Goal: Task Accomplishment & Management: Use online tool/utility

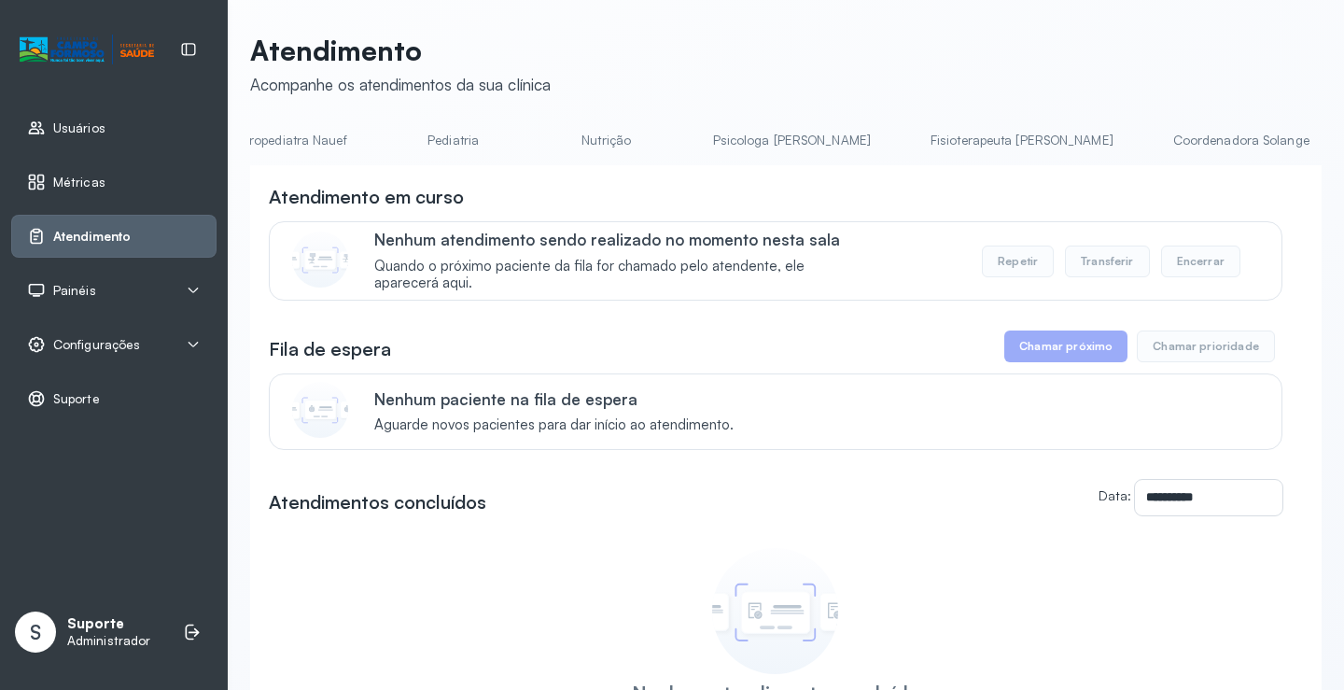
scroll to position [0, 298]
click at [723, 159] on li "Pediatria" at bounding box center [792, 146] width 138 height 42
click at [570, 146] on link "Pediatria" at bounding box center [635, 140] width 131 height 31
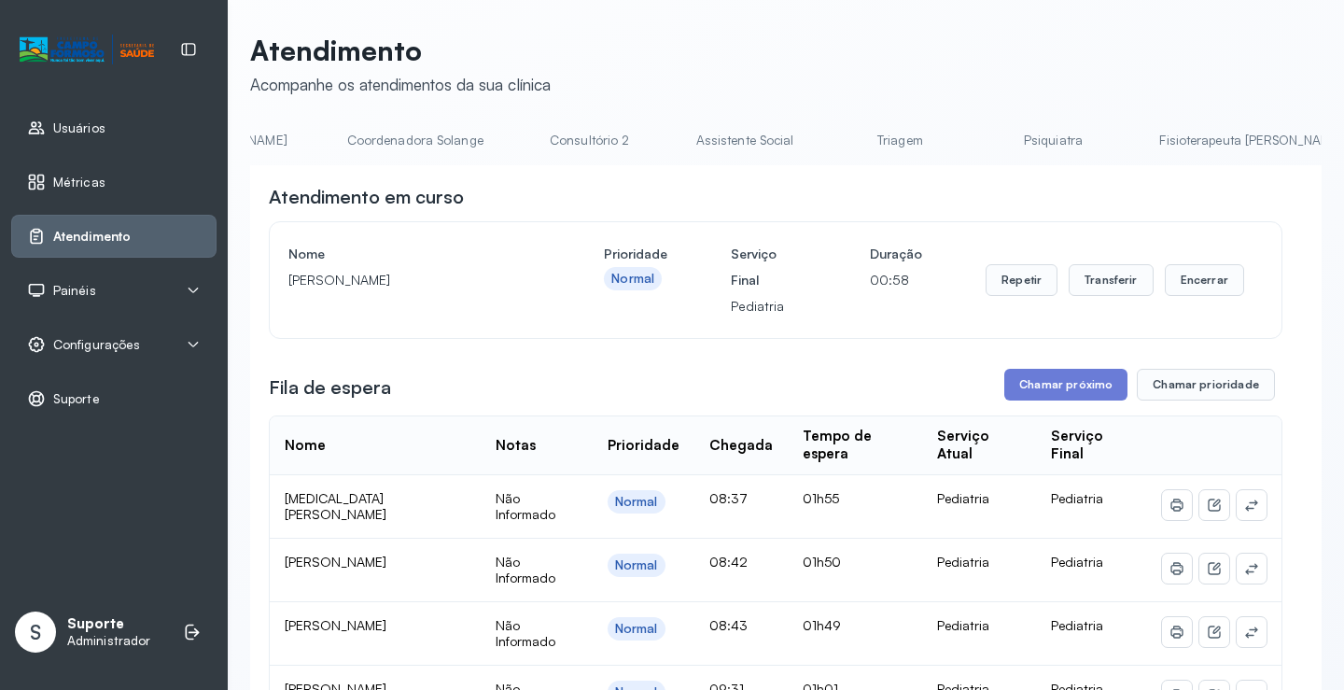
scroll to position [0, 1303]
click at [836, 155] on link "Triagem" at bounding box center [901, 140] width 131 height 31
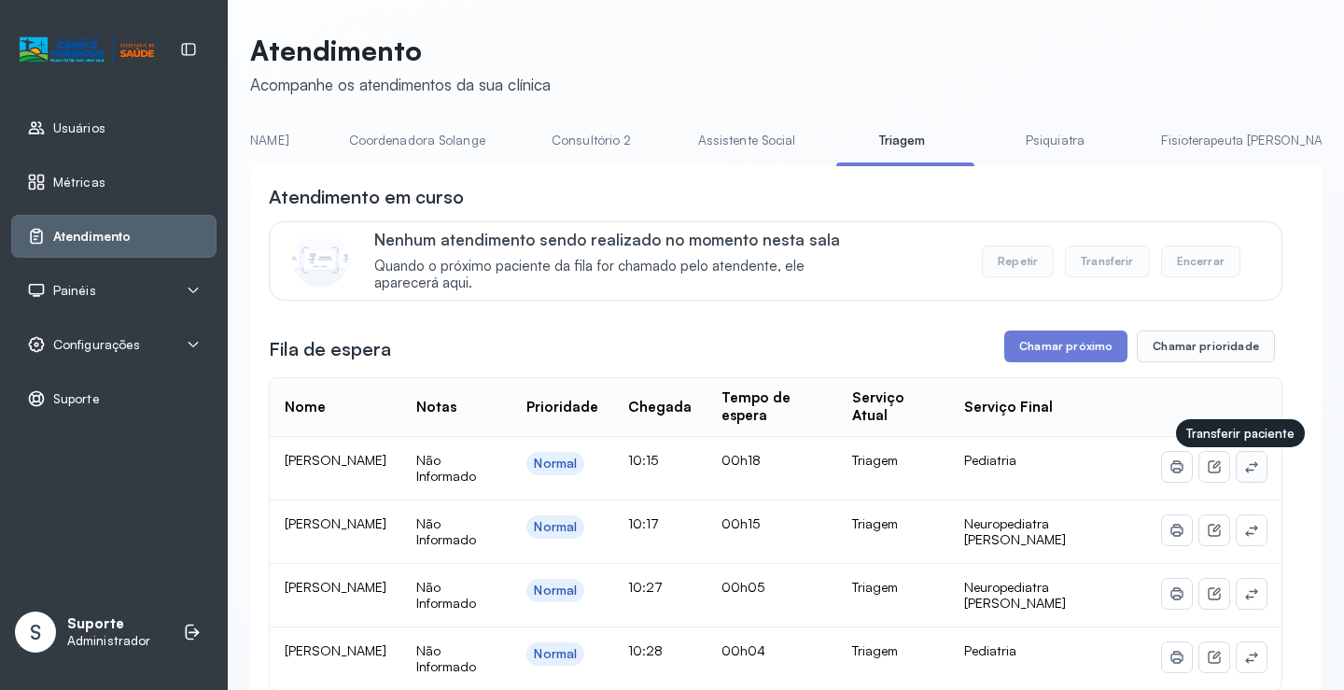
click at [1244, 471] on icon at bounding box center [1251, 466] width 15 height 15
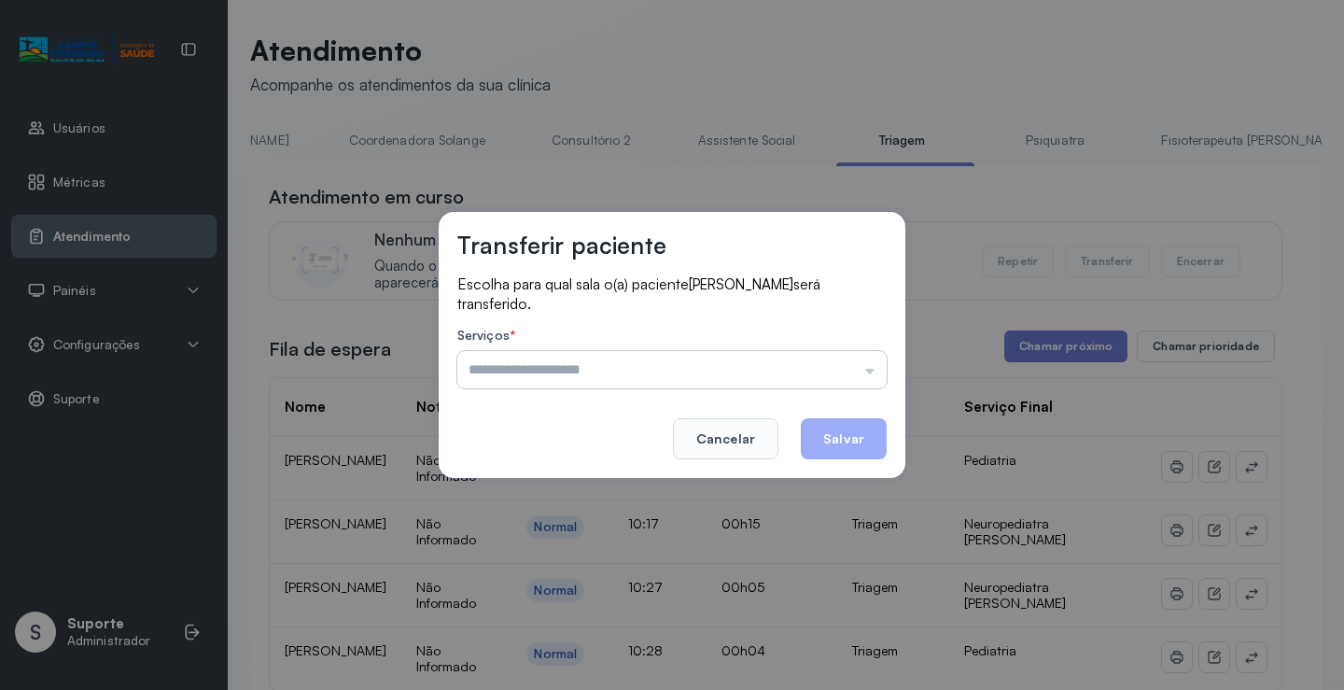
click at [656, 367] on input "text" at bounding box center [671, 369] width 429 height 37
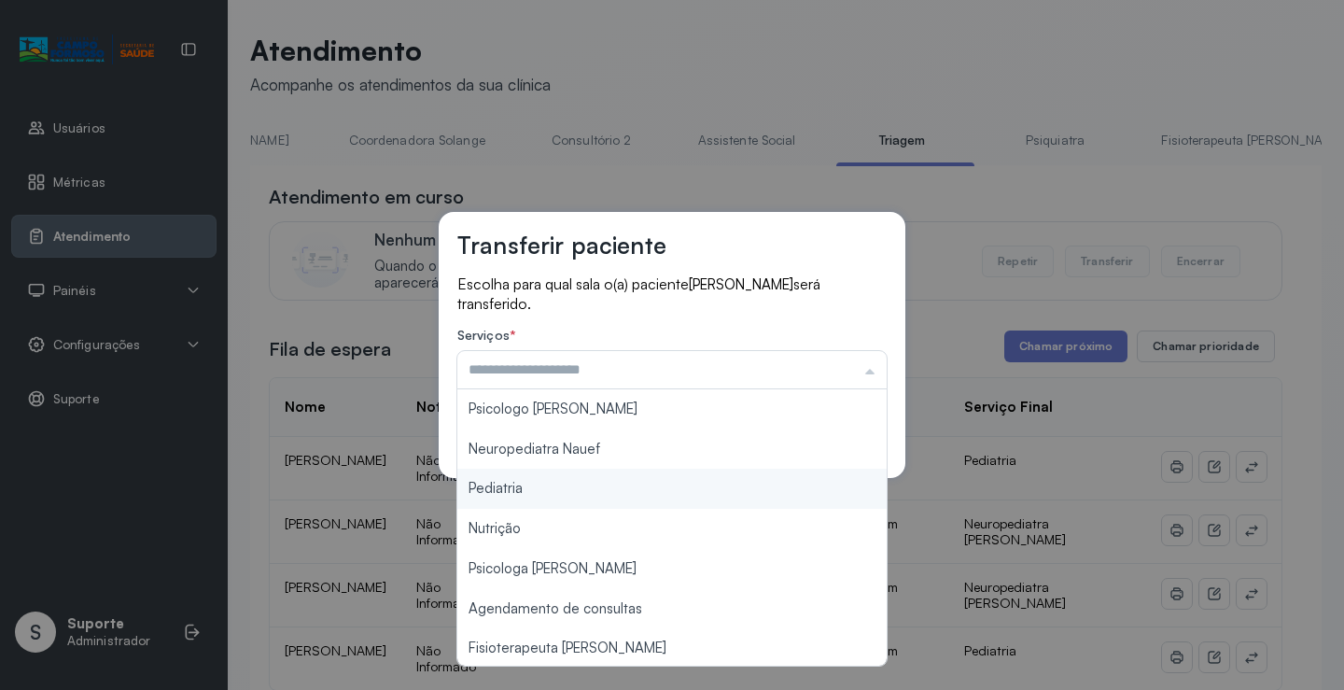
type input "*********"
click at [500, 481] on div "Transferir paciente Escolha para qual sala o(a) paciente [PERSON_NAME] será tra…" at bounding box center [672, 345] width 1344 height 690
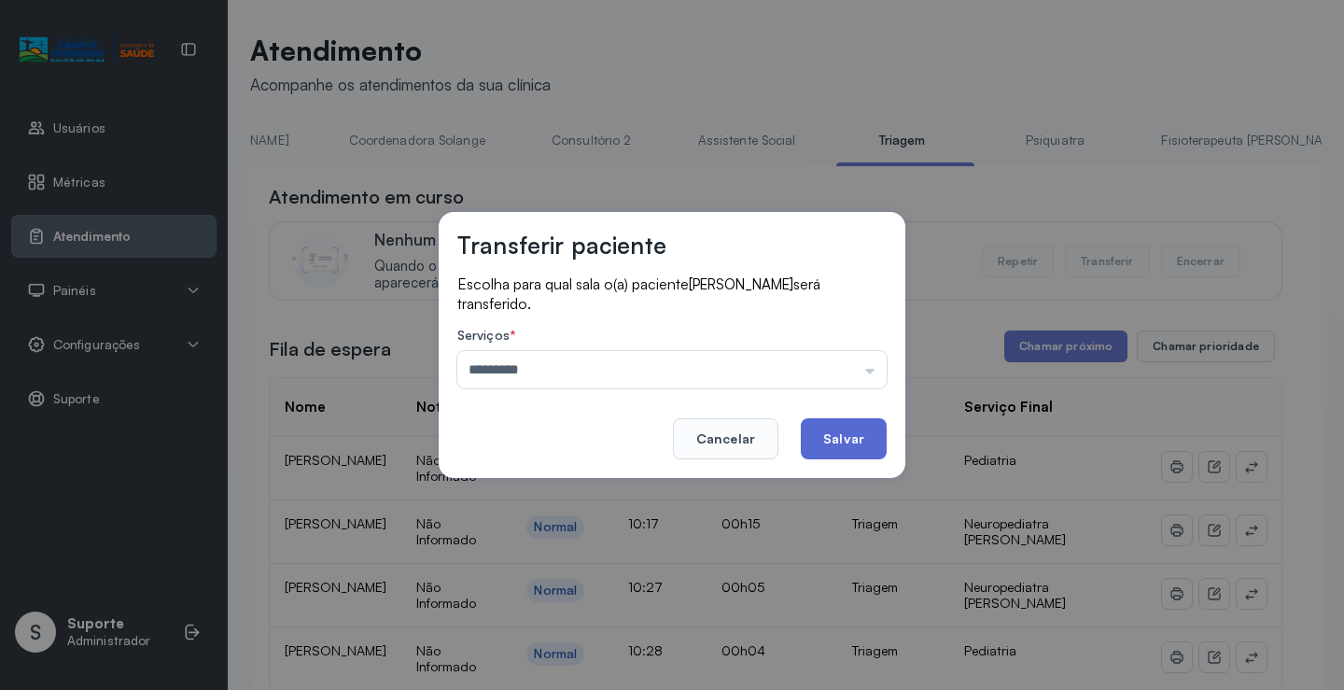
click at [853, 446] on button "Salvar" at bounding box center [844, 438] width 86 height 41
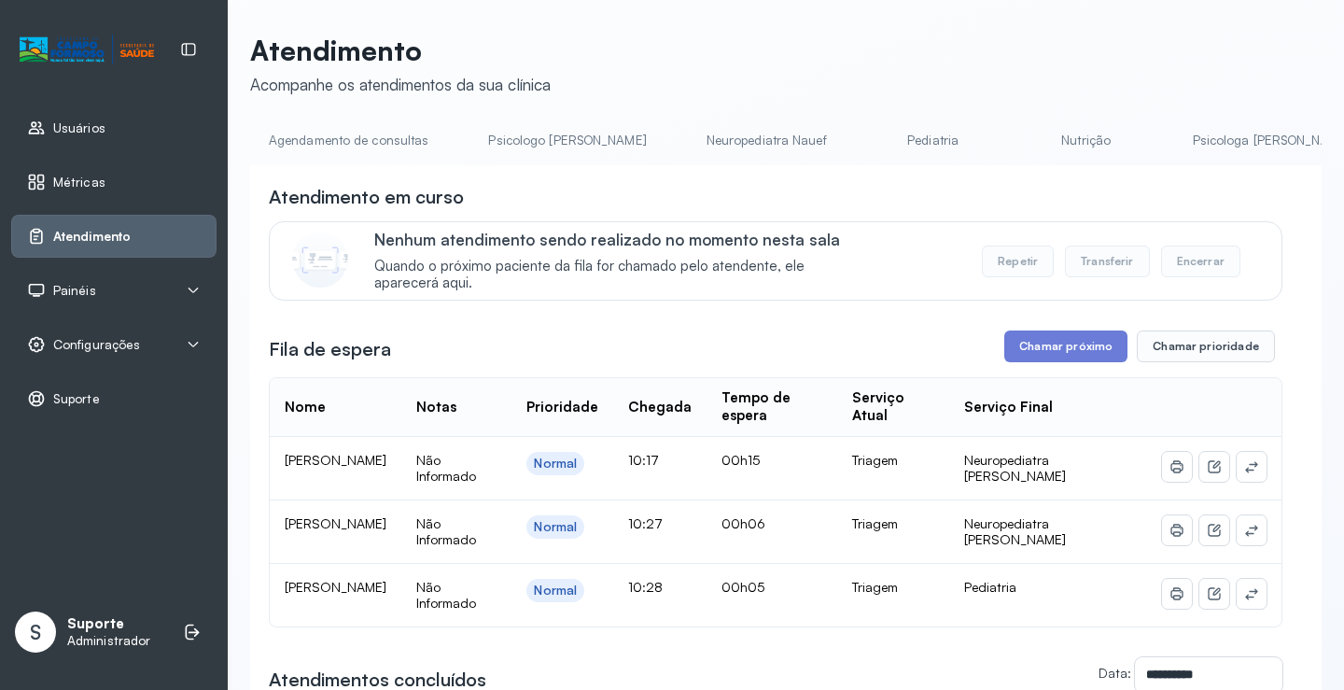
click at [868, 150] on link "Pediatria" at bounding box center [933, 140] width 131 height 31
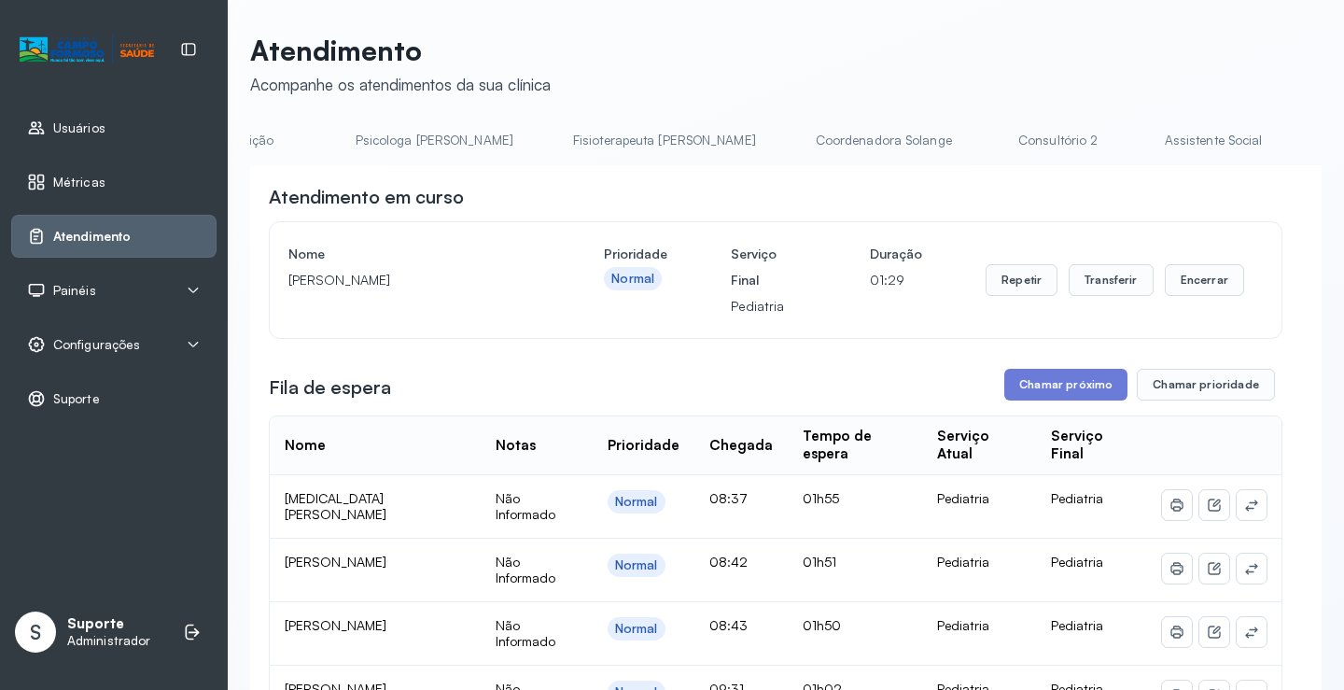
scroll to position [0, 1066]
click at [1074, 151] on link "Triagem" at bounding box center [1139, 140] width 131 height 31
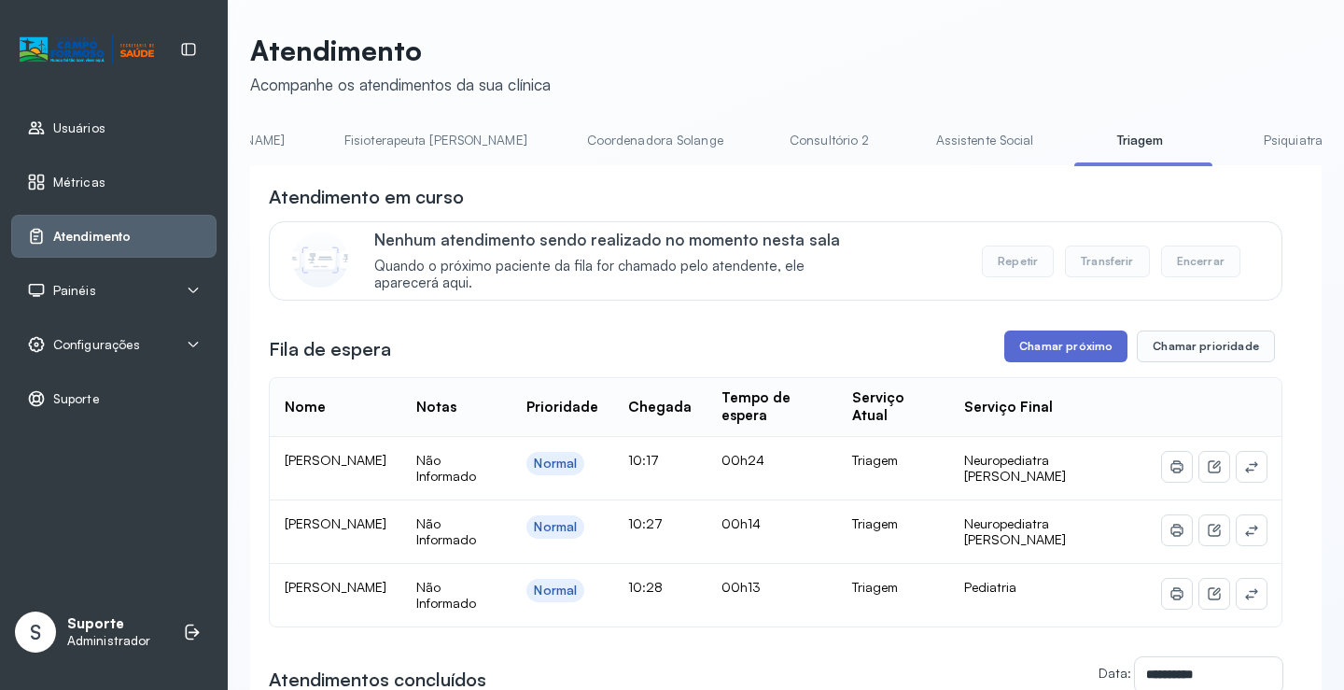
click at [1054, 349] on button "Chamar próximo" at bounding box center [1065, 346] width 123 height 32
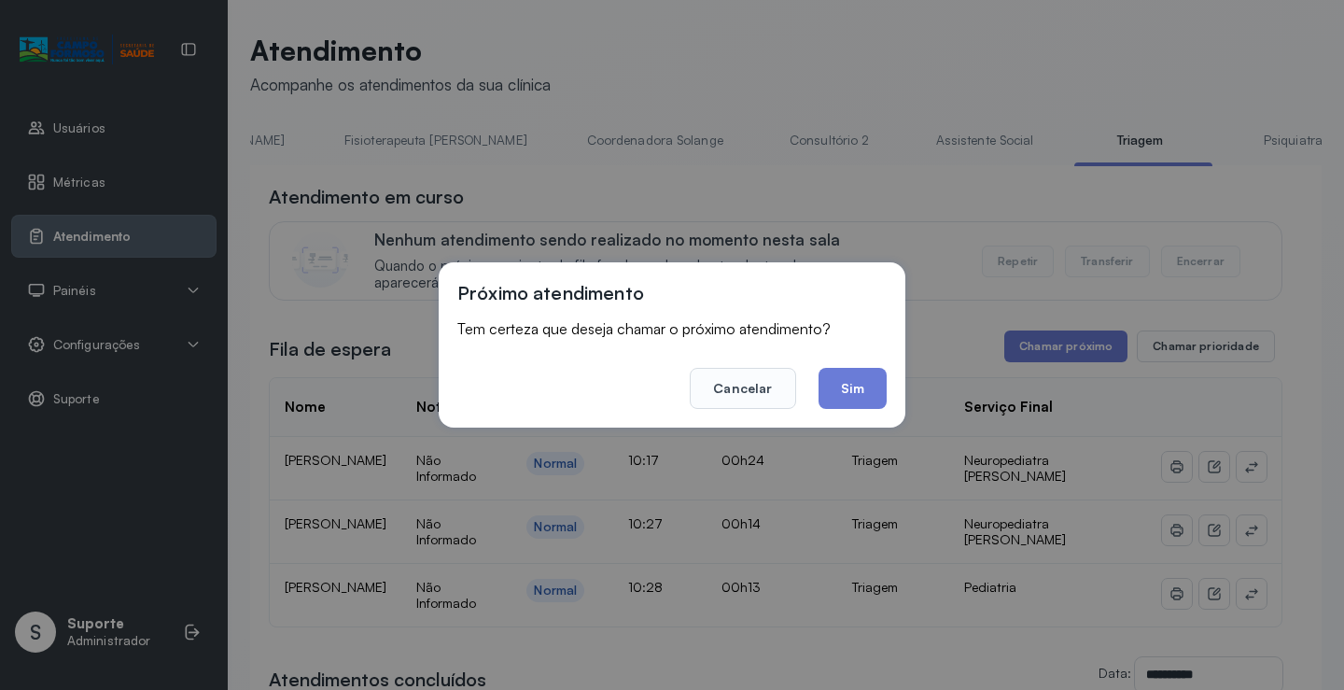
drag, startPoint x: 857, startPoint y: 381, endPoint x: 856, endPoint y: 370, distance: 10.3
click at [856, 377] on button "Sim" at bounding box center [852, 388] width 68 height 41
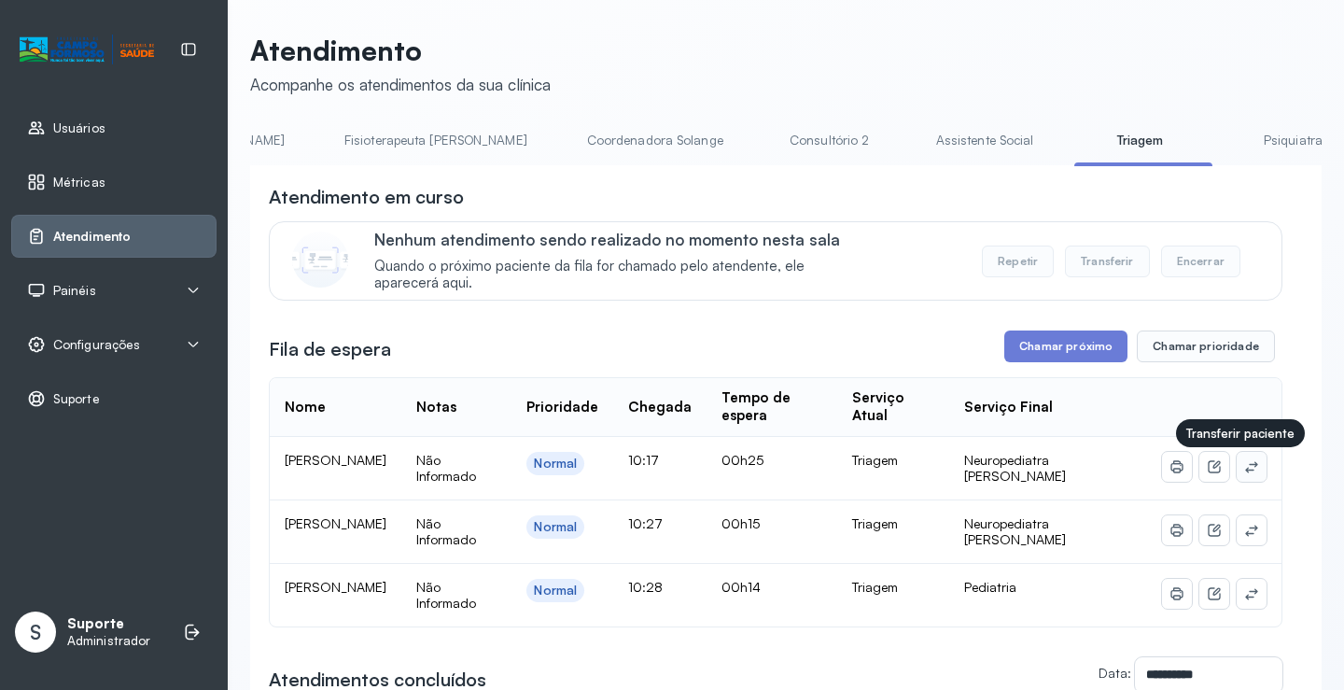
click at [1244, 467] on icon at bounding box center [1251, 466] width 15 height 15
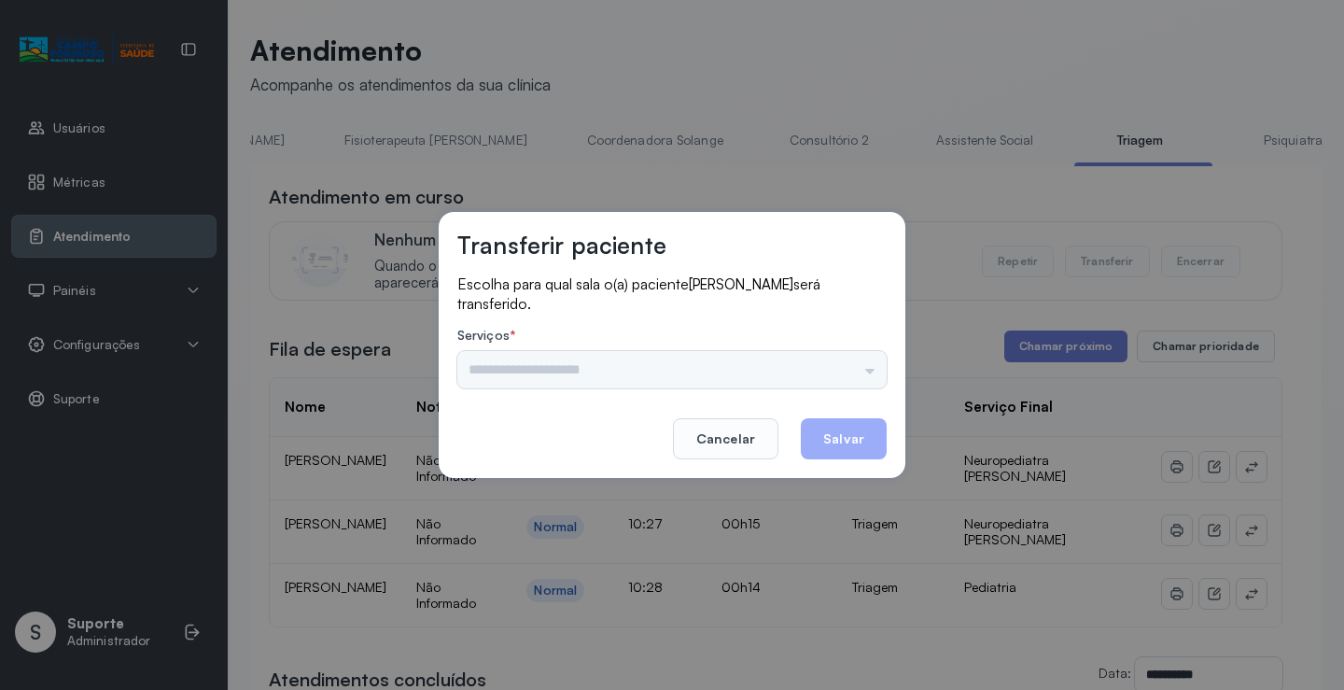
click at [592, 369] on div "Psicologo [PERSON_NAME] Nauef Pediatria Nutrição Psicologa Alana Agendamento de…" at bounding box center [671, 369] width 429 height 37
click at [540, 380] on div "Psicologo [PERSON_NAME] Nauef Pediatria Nutrição Psicologa Alana Agendamento de…" at bounding box center [671, 369] width 429 height 37
drag, startPoint x: 524, startPoint y: 372, endPoint x: 575, endPoint y: 364, distance: 51.1
click at [575, 364] on input "text" at bounding box center [671, 369] width 429 height 37
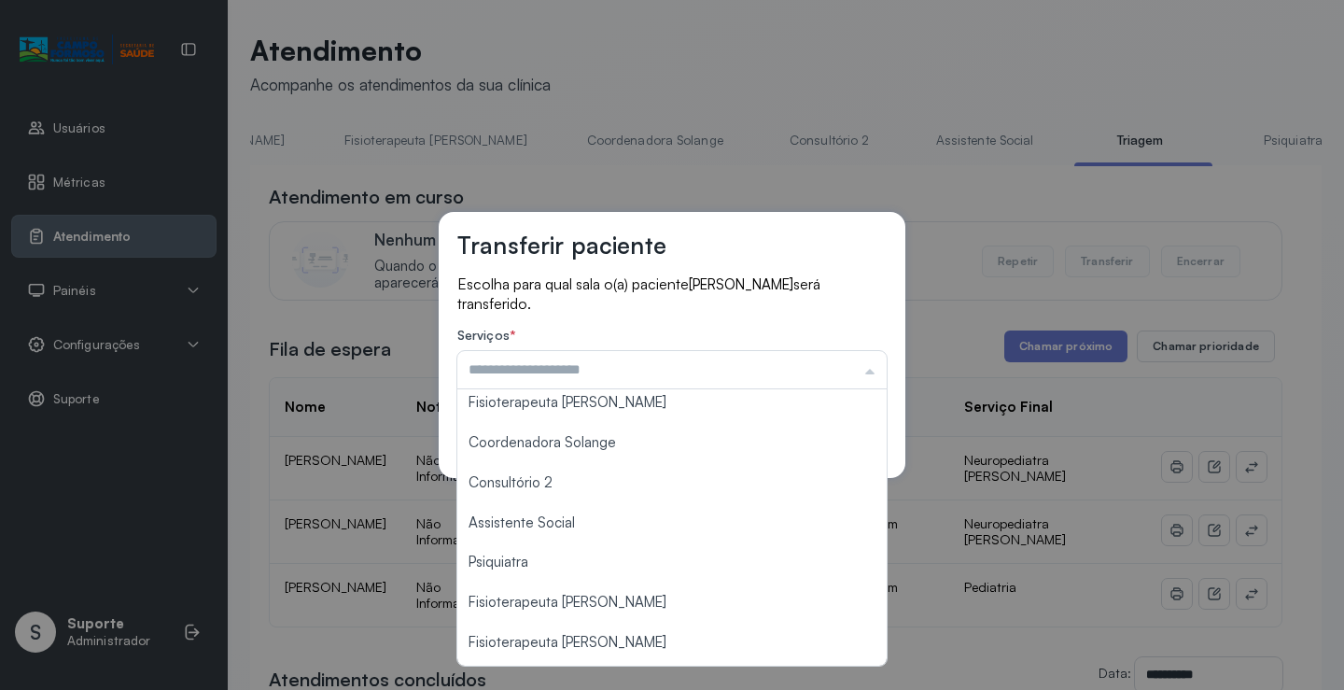
scroll to position [282, 0]
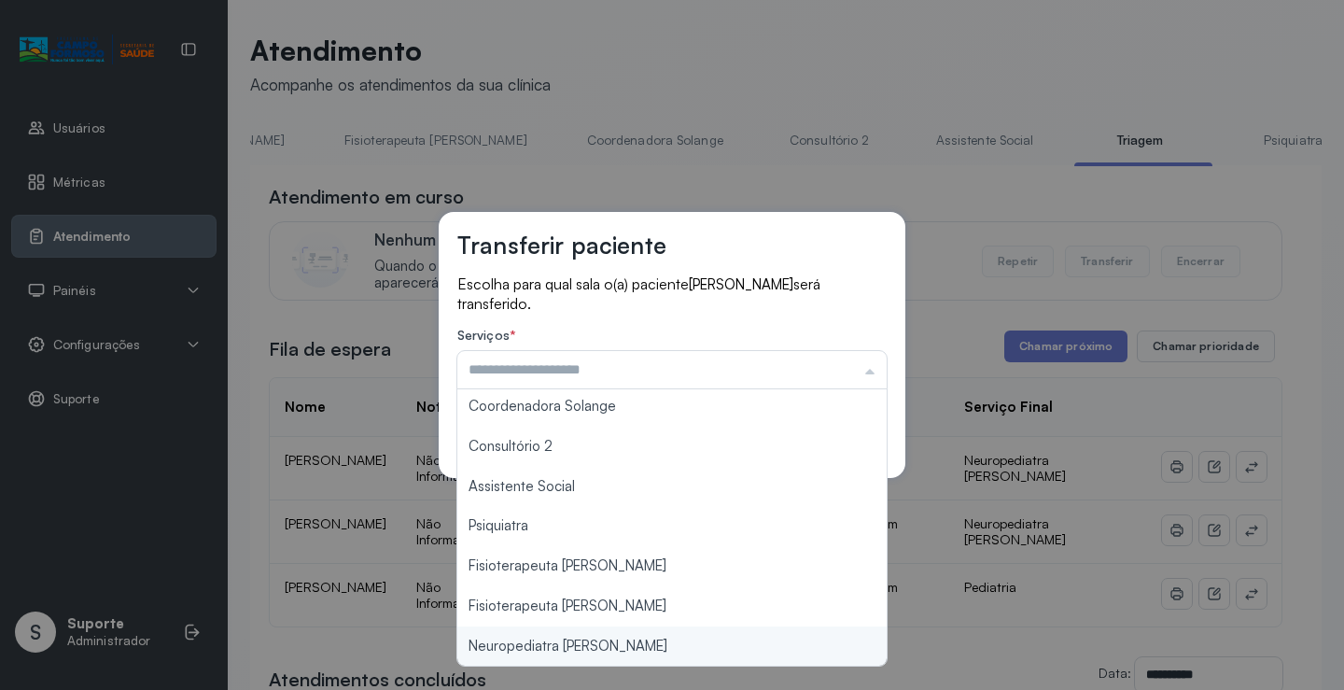
type input "**********"
drag, startPoint x: 594, startPoint y: 647, endPoint x: 698, endPoint y: 622, distance: 106.4
click at [624, 640] on div "**********" at bounding box center [672, 345] width 1344 height 690
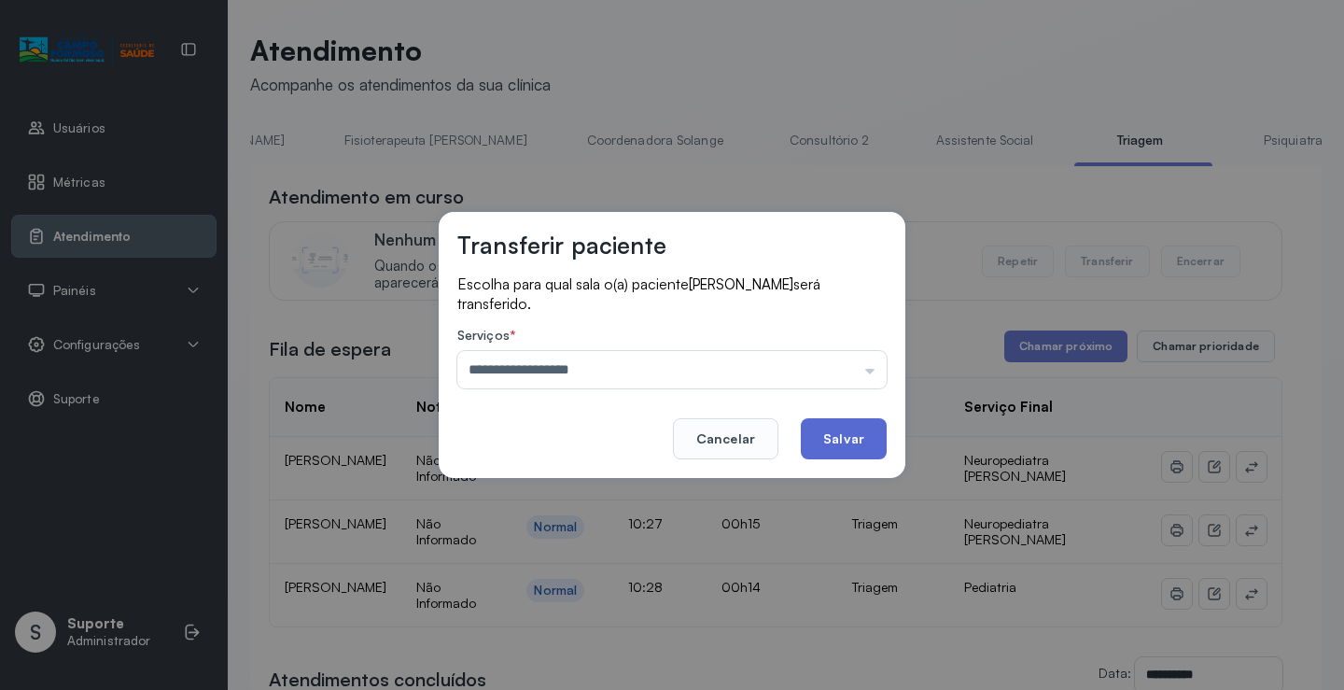
click at [862, 431] on button "Salvar" at bounding box center [844, 438] width 86 height 41
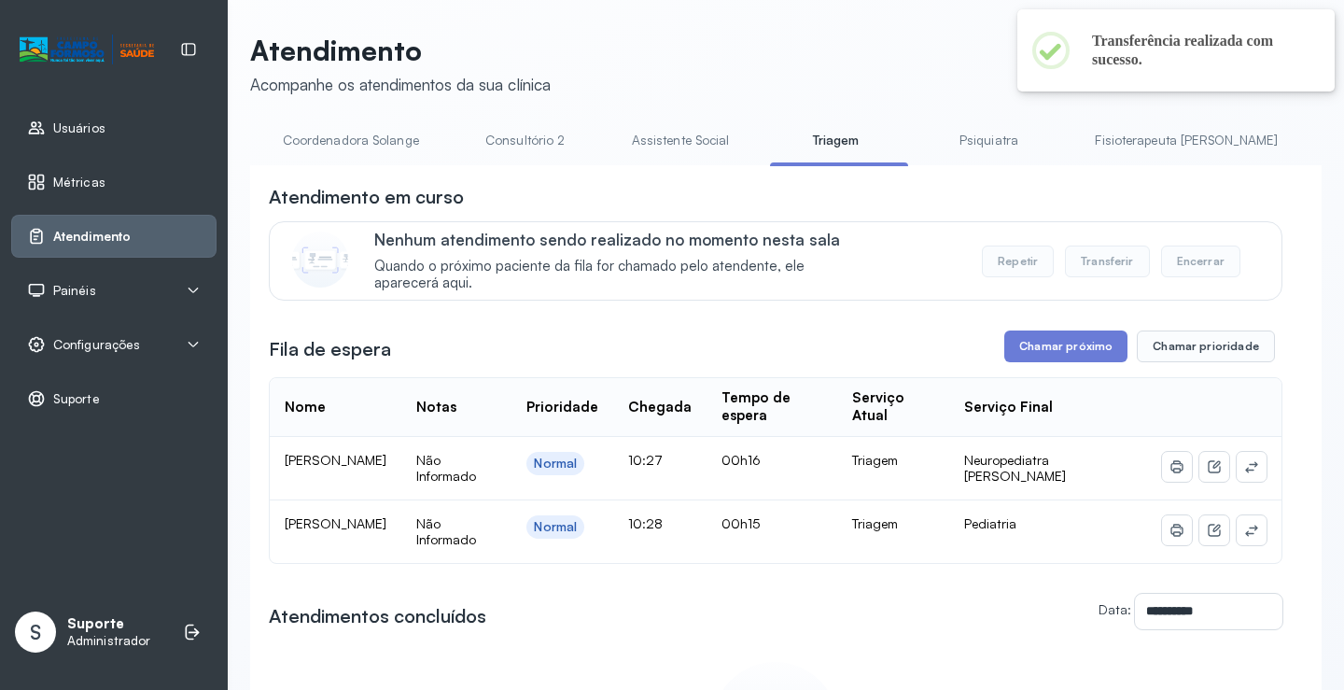
scroll to position [0, 1469]
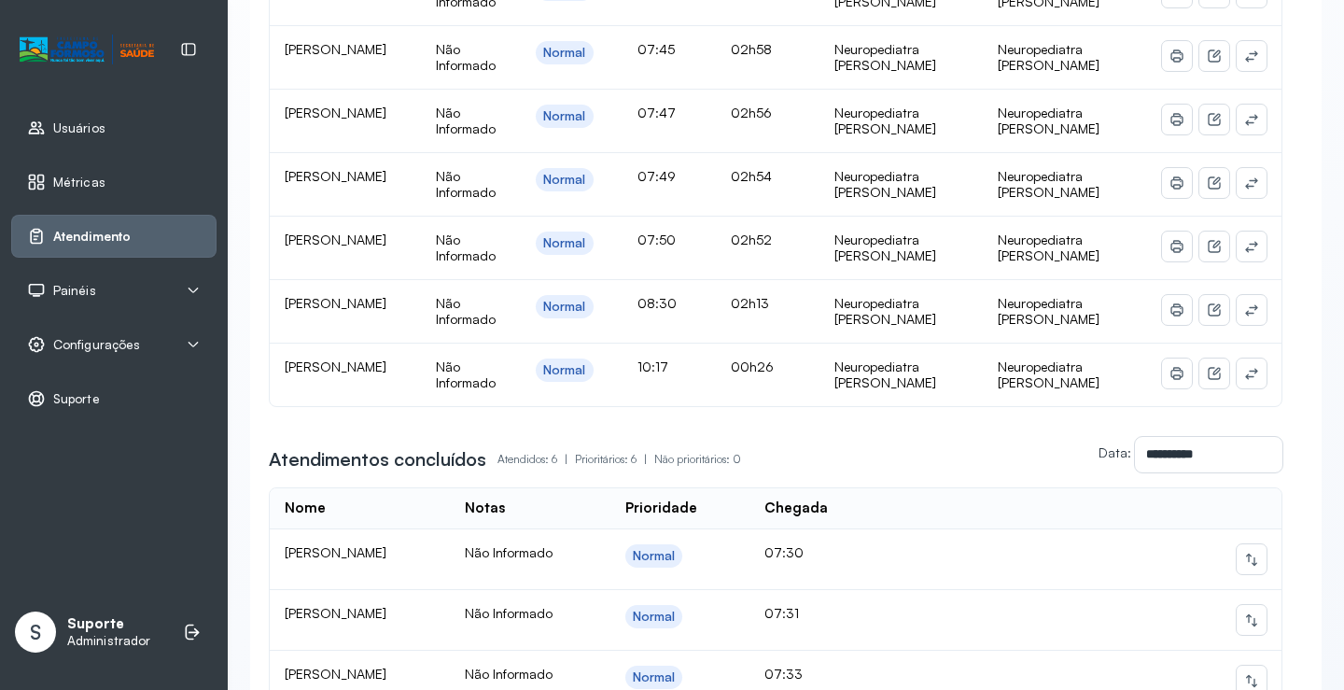
scroll to position [0, 0]
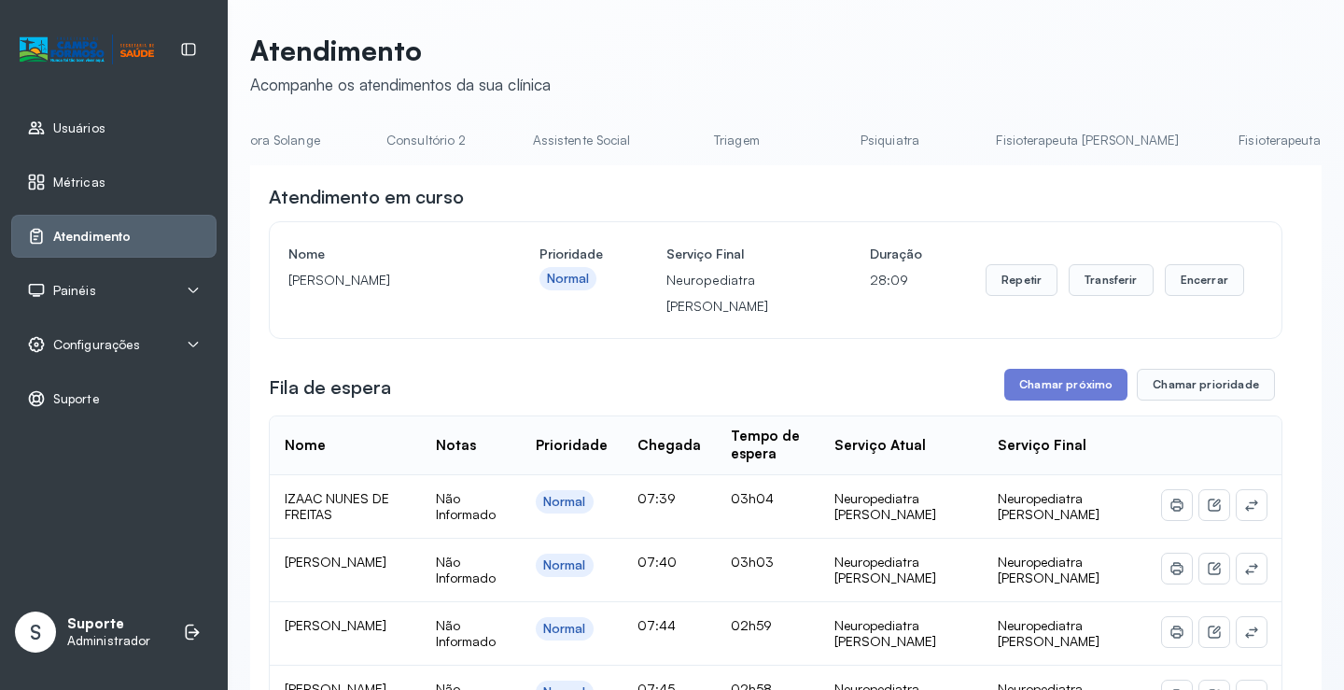
click at [671, 153] on link "Triagem" at bounding box center [736, 140] width 131 height 31
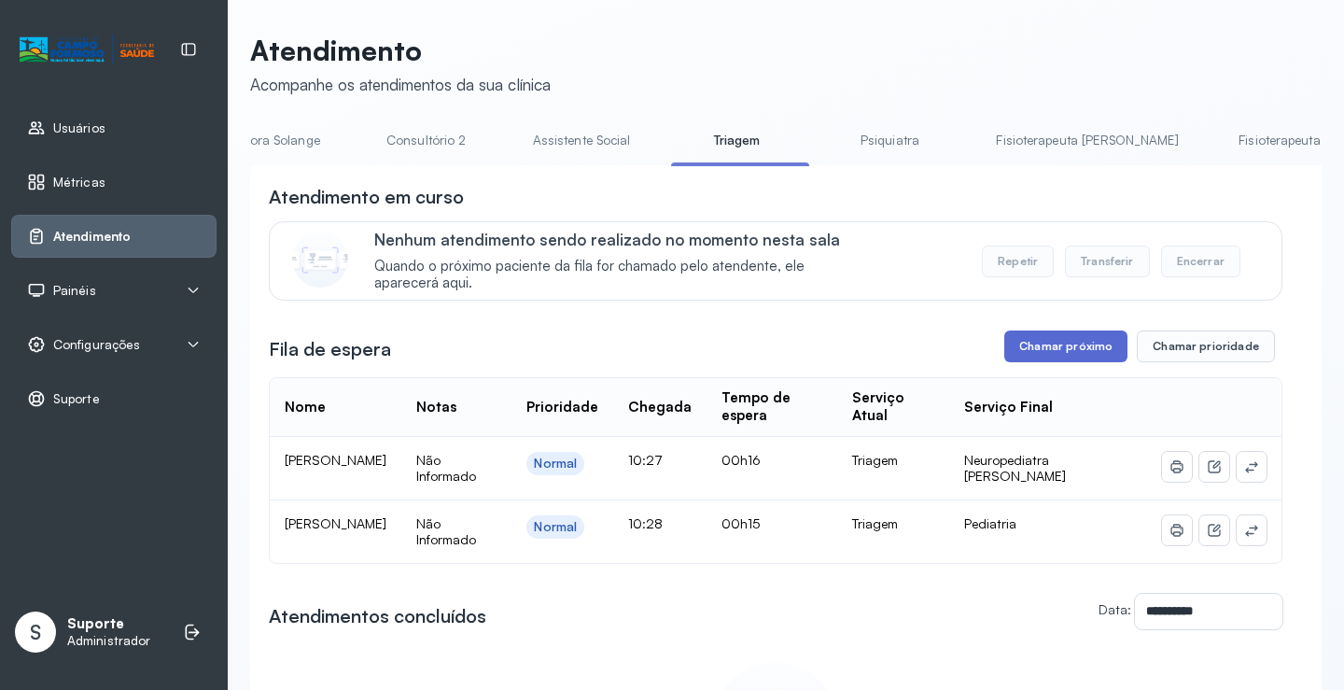
click at [1033, 346] on button "Chamar próximo" at bounding box center [1065, 346] width 123 height 32
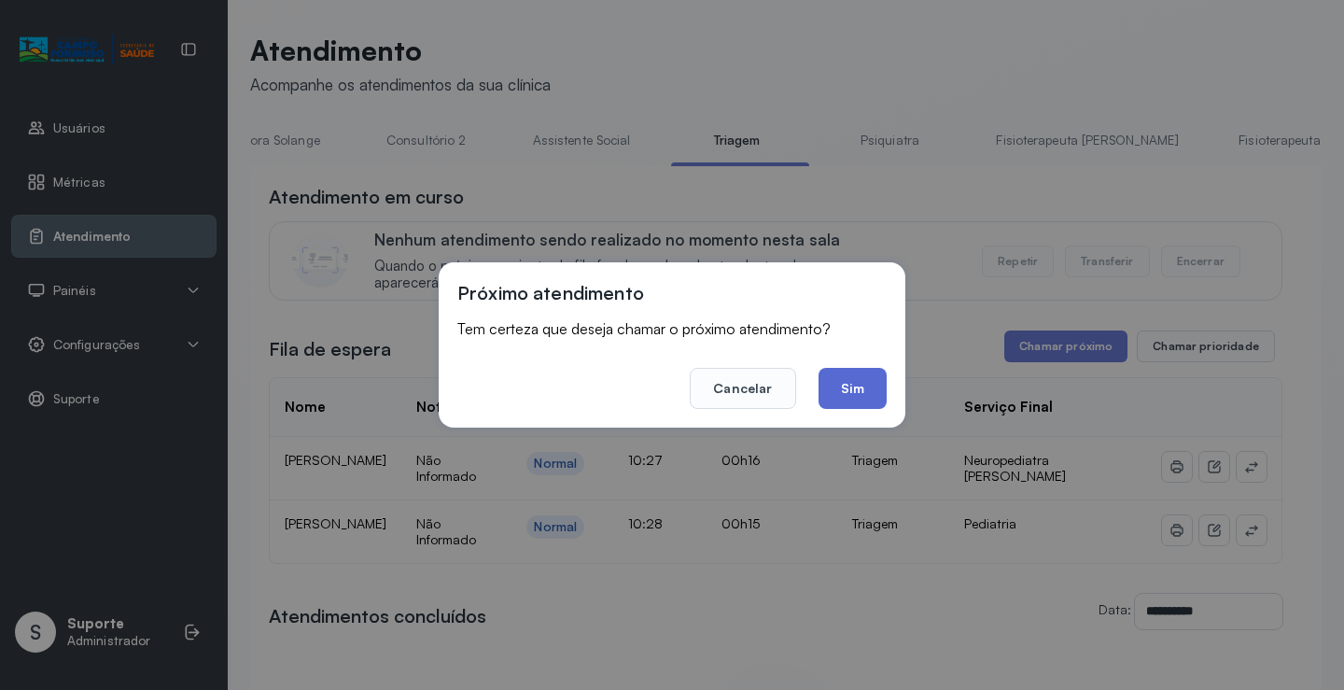
click at [871, 376] on button "Sim" at bounding box center [852, 388] width 68 height 41
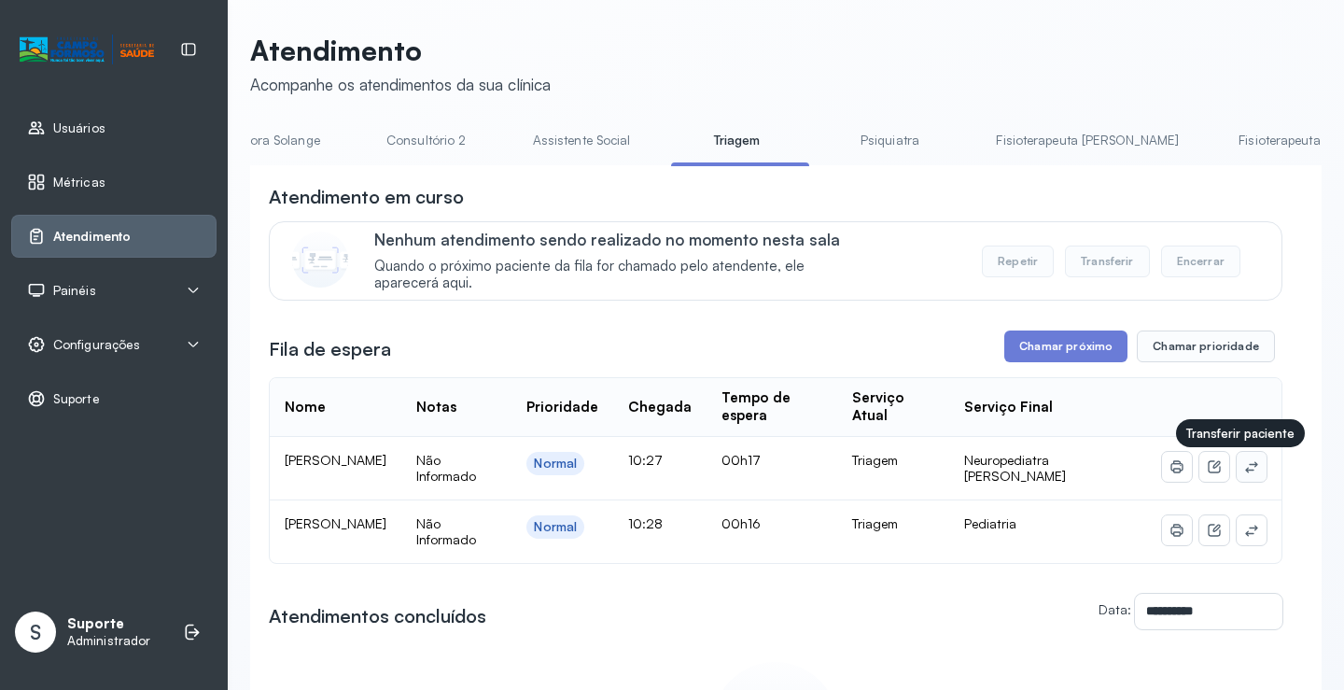
click at [1244, 471] on icon at bounding box center [1251, 466] width 15 height 15
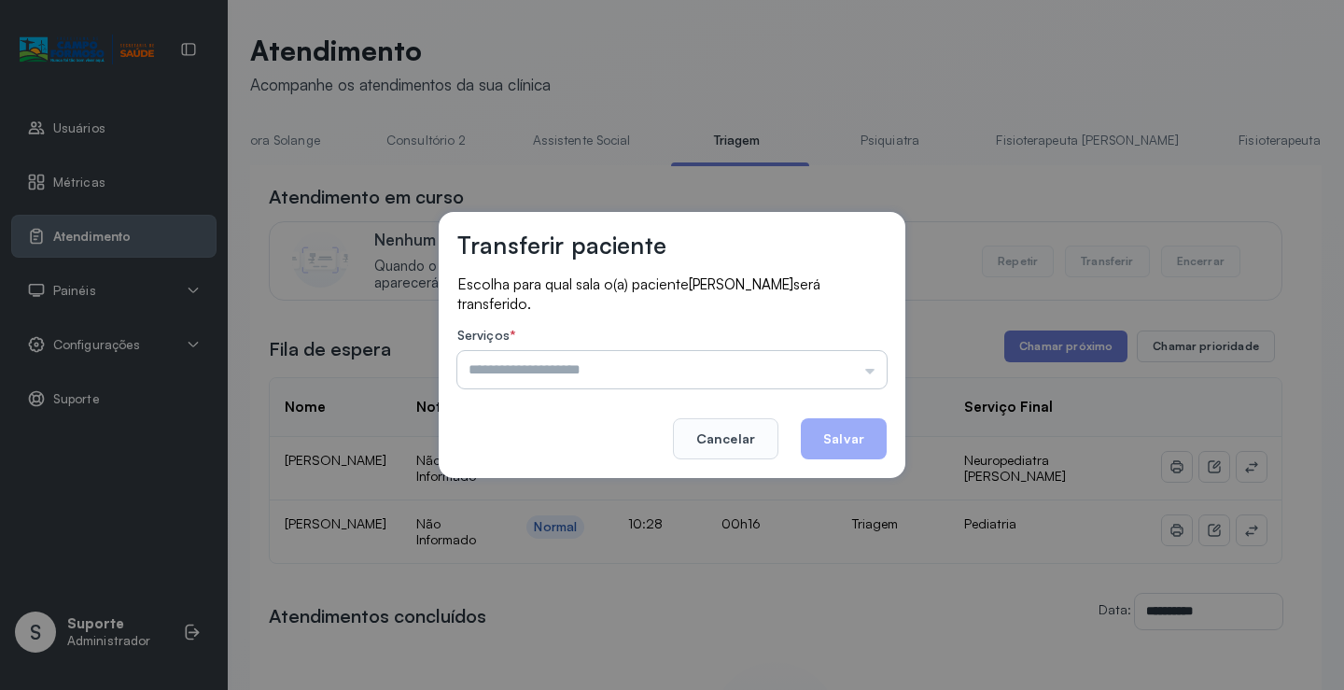
click at [568, 365] on input "text" at bounding box center [671, 369] width 429 height 37
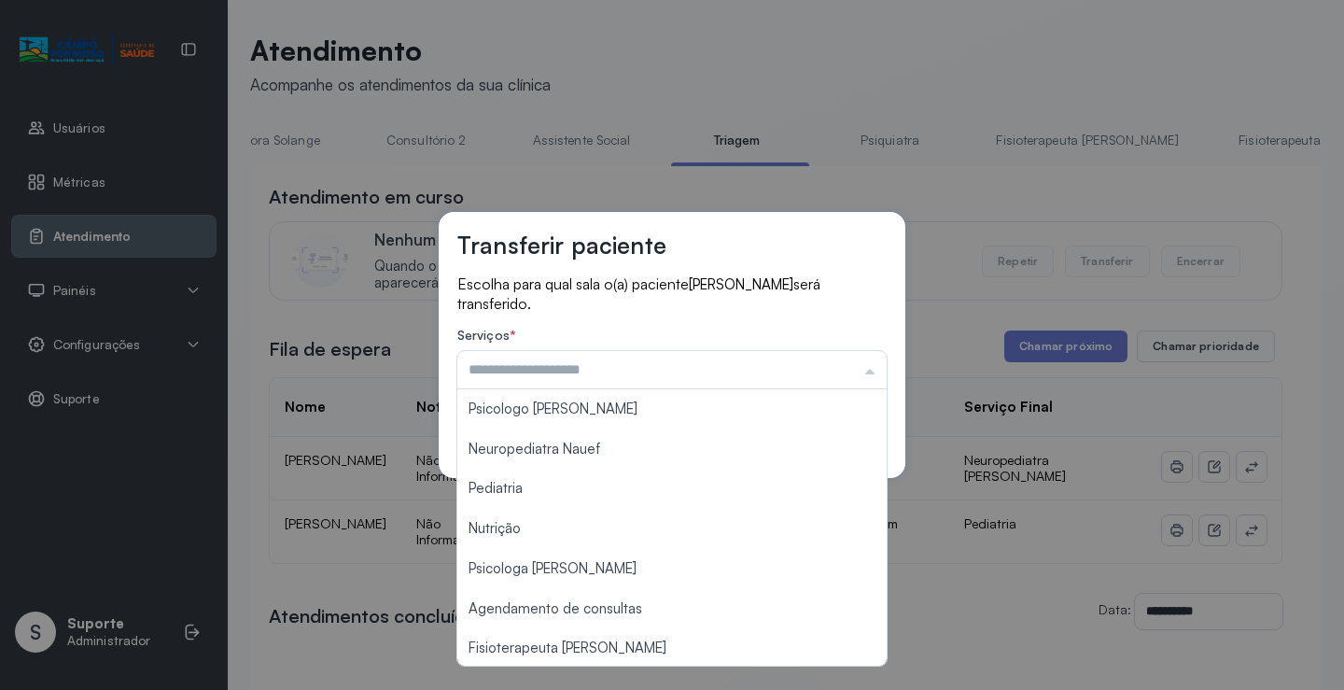
scroll to position [282, 0]
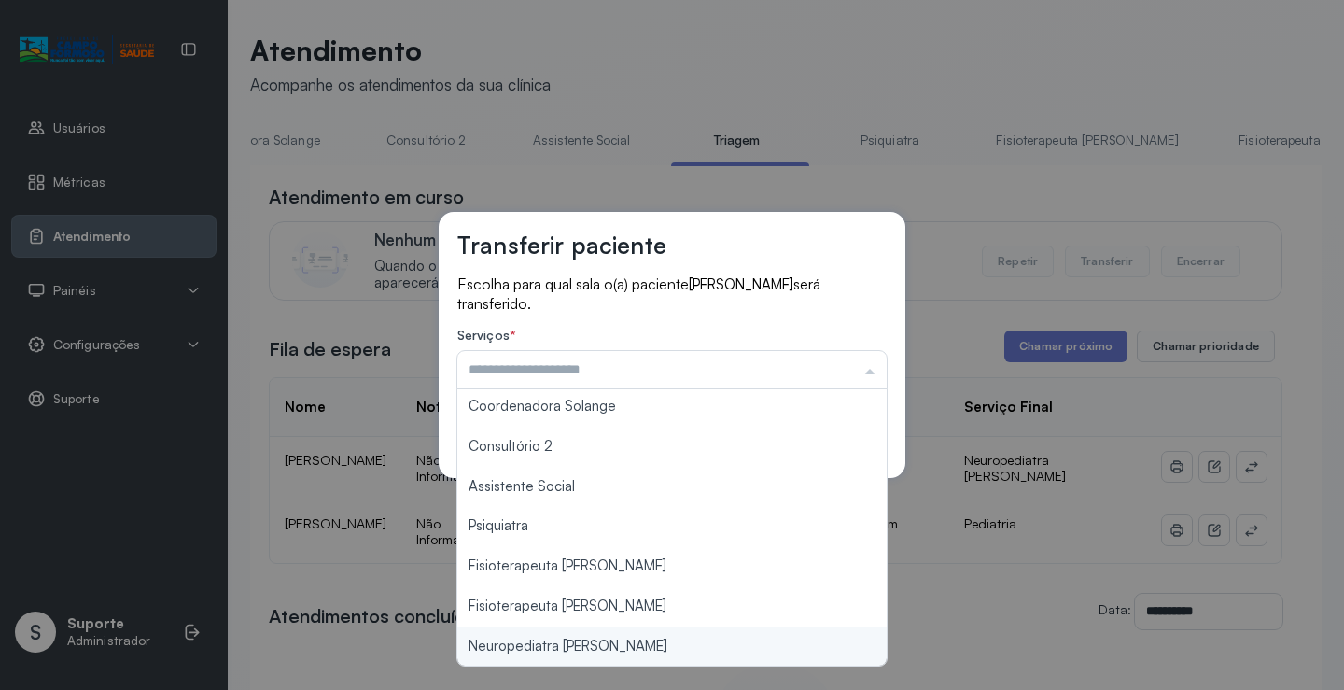
type input "**********"
click at [559, 641] on div "**********" at bounding box center [672, 345] width 1344 height 690
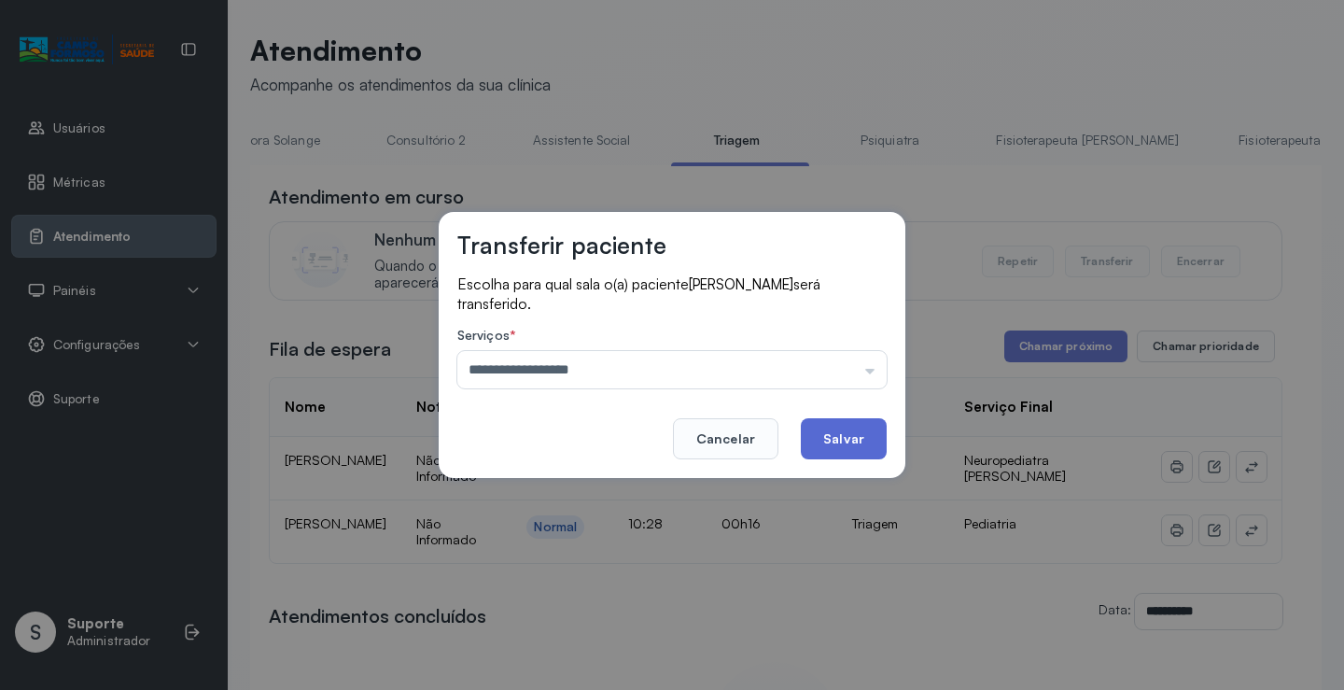
click at [829, 429] on button "Salvar" at bounding box center [844, 438] width 86 height 41
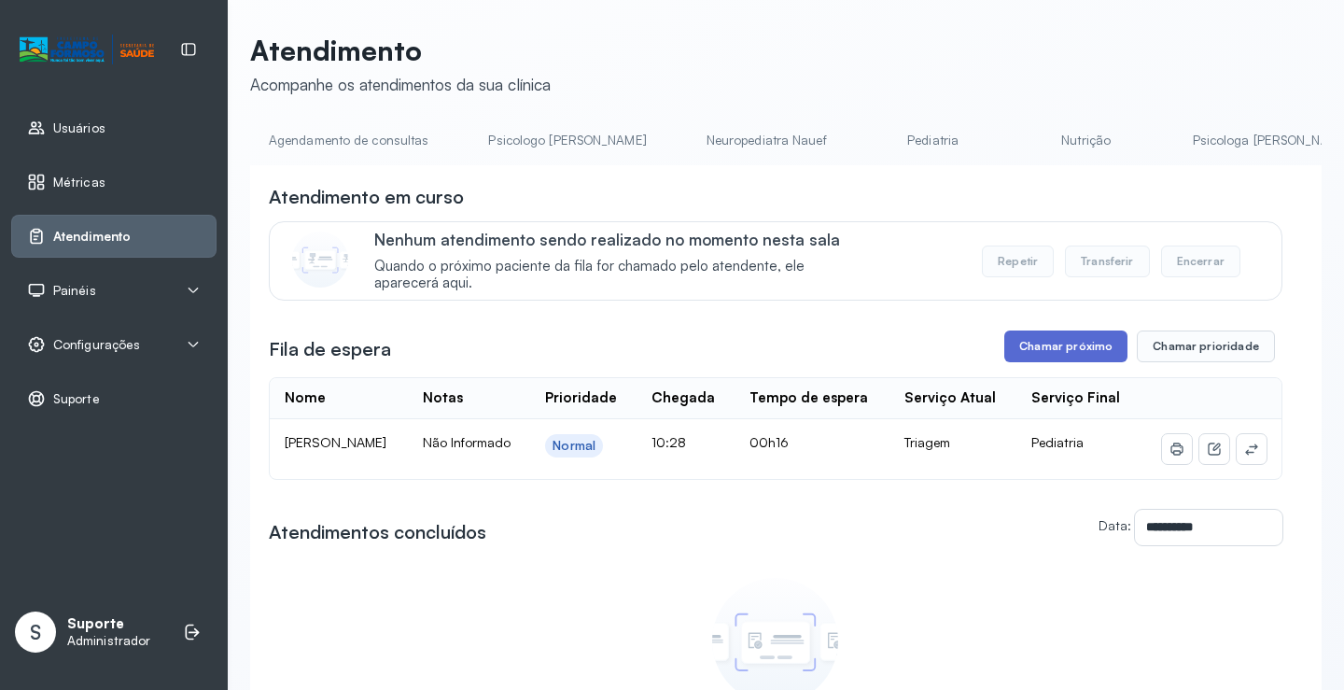
click at [1060, 355] on button "Chamar próximo" at bounding box center [1065, 346] width 123 height 32
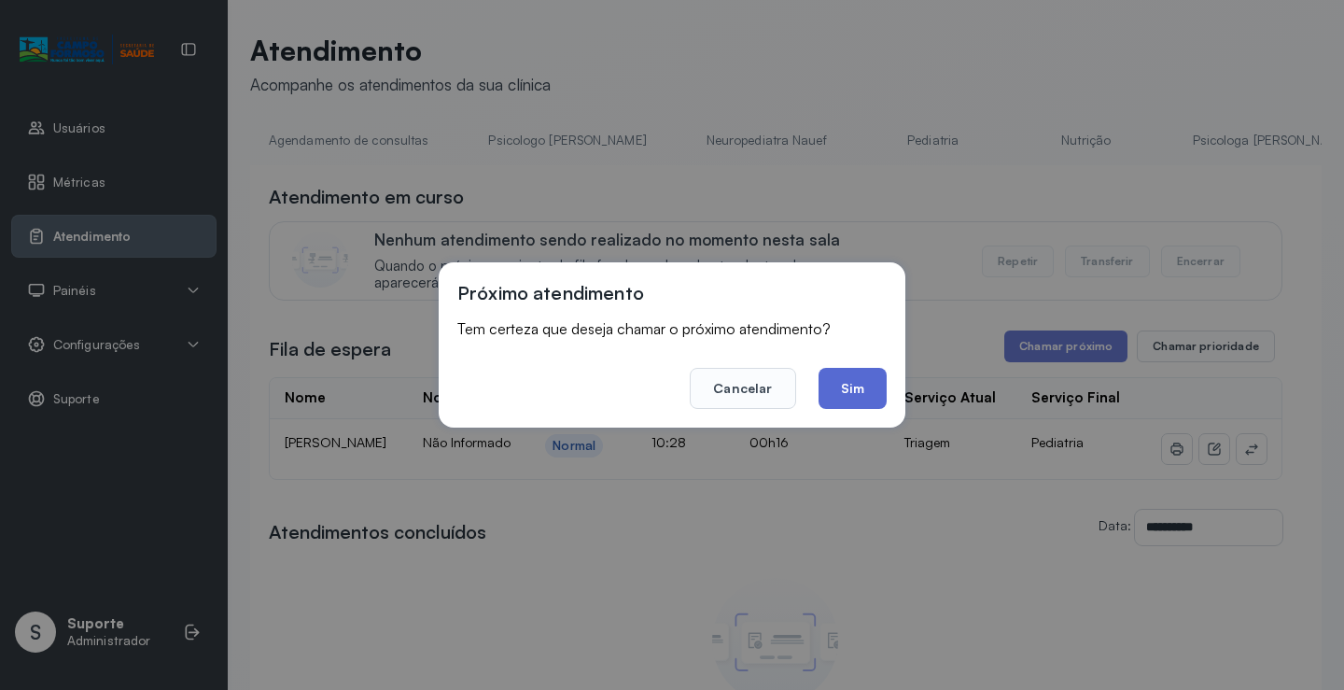
click at [829, 389] on button "Sim" at bounding box center [852, 388] width 68 height 41
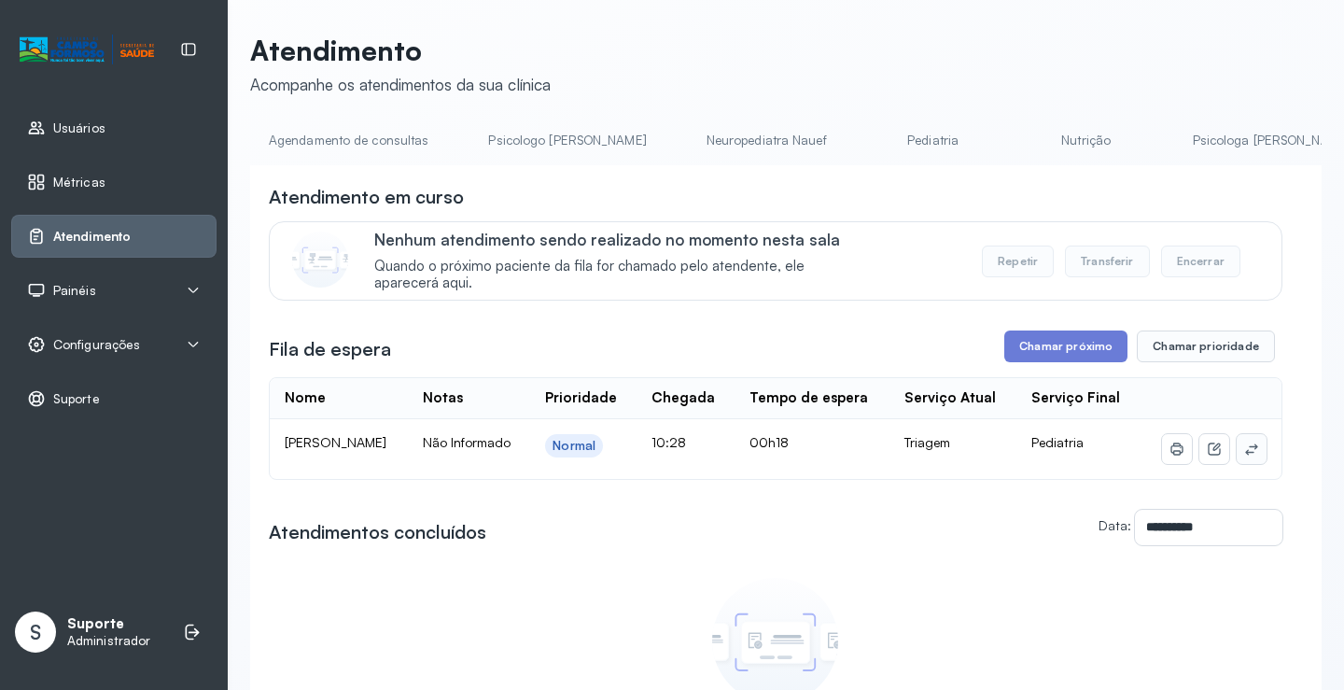
click at [1245, 456] on icon at bounding box center [1251, 448] width 15 height 15
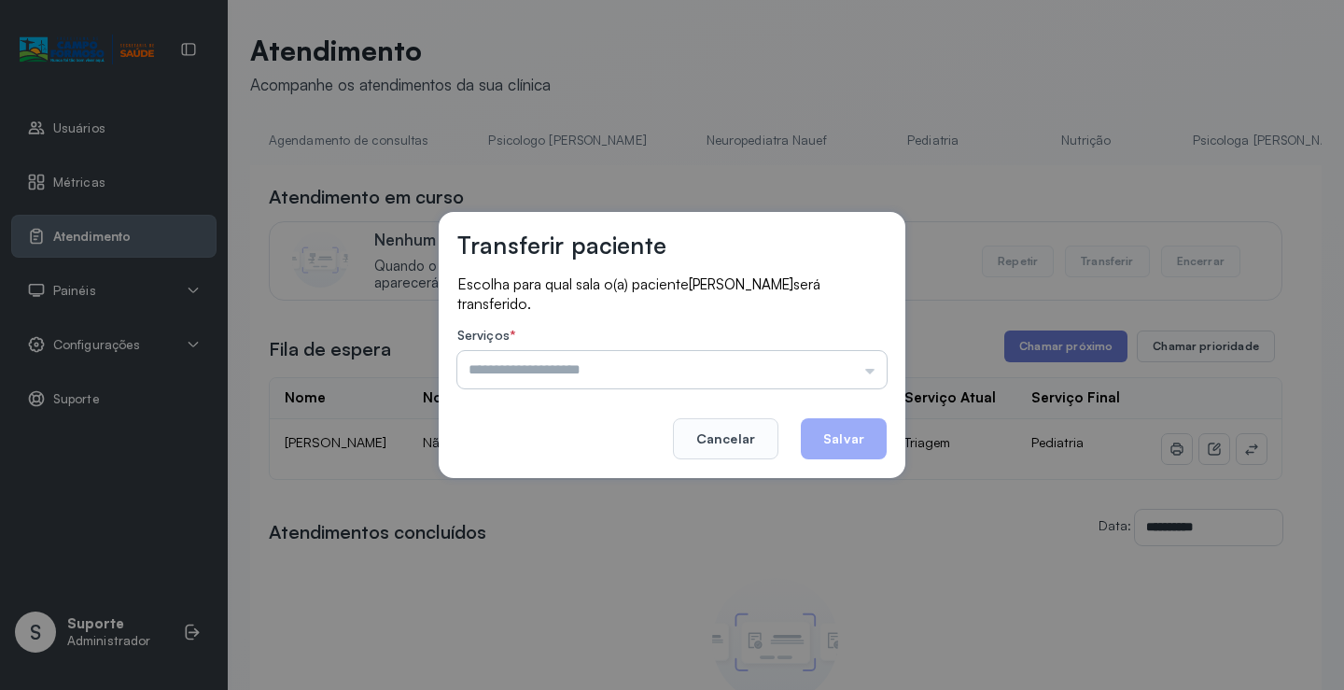
click at [550, 366] on input "text" at bounding box center [671, 369] width 429 height 37
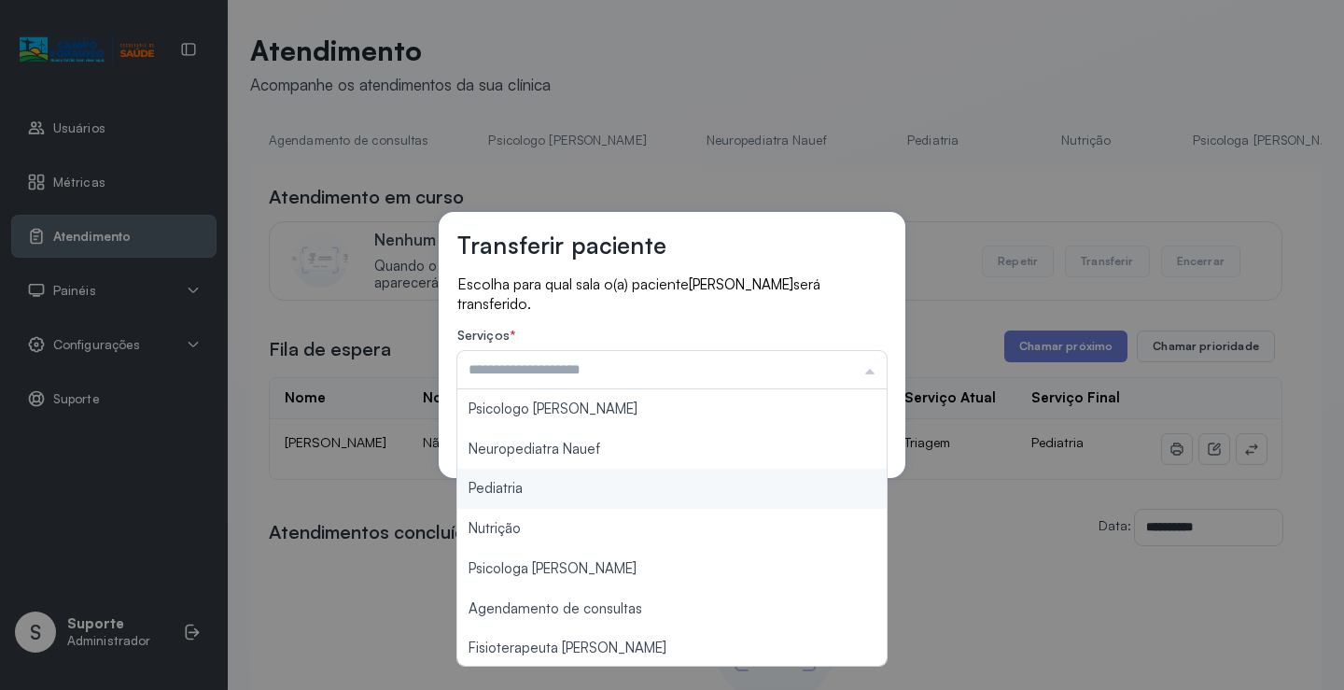
type input "*********"
click at [508, 482] on div "Transferir paciente Escolha para qual sala o(a) paciente THEO [PERSON_NAME] ser…" at bounding box center [672, 345] width 1344 height 690
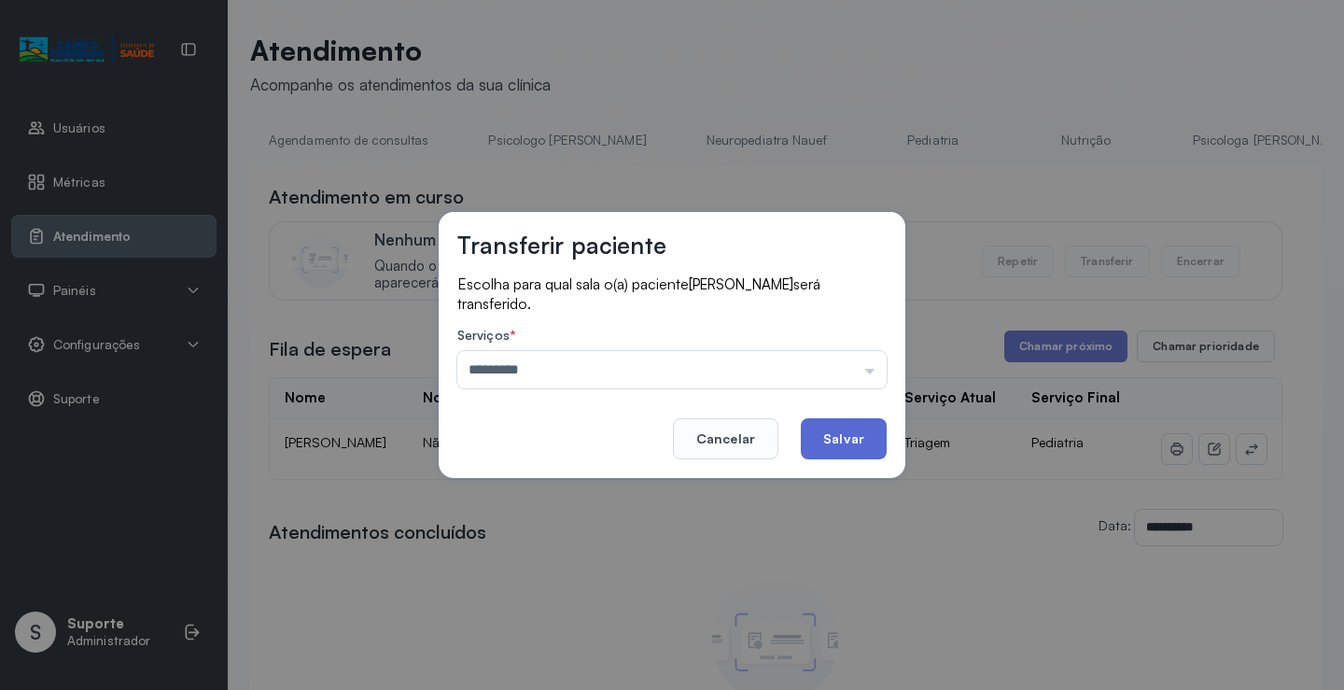
click at [838, 433] on button "Salvar" at bounding box center [844, 438] width 86 height 41
